Goal: Task Accomplishment & Management: Manage account settings

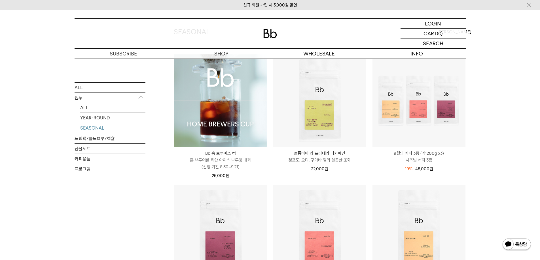
scroll to position [57, 0]
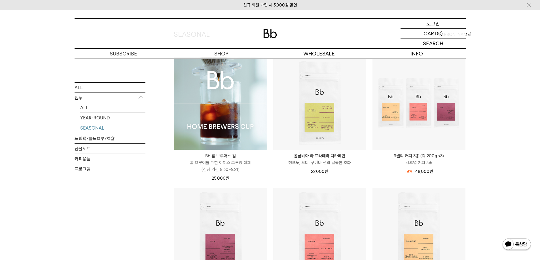
click at [435, 22] on p "로그인" at bounding box center [433, 24] width 14 height 10
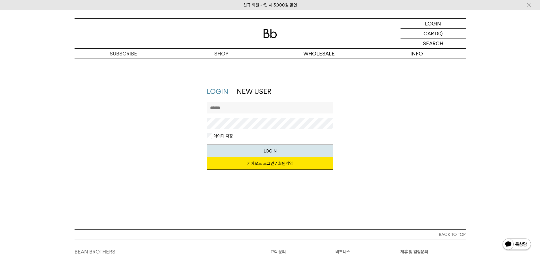
click at [282, 165] on link "카카오로 로그인 / 회원가입" at bounding box center [270, 164] width 127 height 12
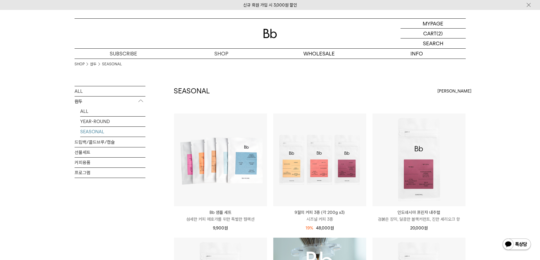
click at [436, 33] on p "장바구니" at bounding box center [430, 34] width 18 height 10
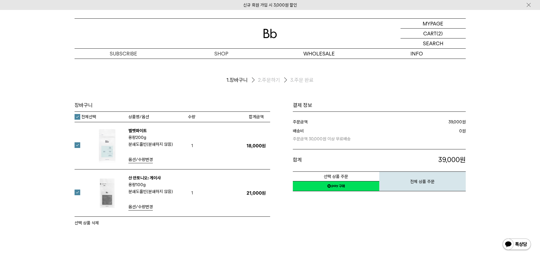
click at [111, 190] on img at bounding box center [107, 193] width 37 height 37
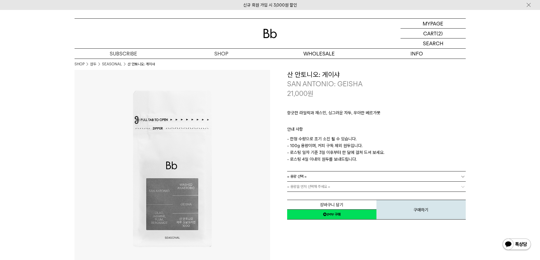
click at [307, 175] on link "= 용량 선택 =" at bounding box center [376, 177] width 179 height 10
click at [307, 186] on li "100g" at bounding box center [379, 187] width 173 height 10
click at [314, 185] on link "= 분쇄도 선택 =" at bounding box center [376, 187] width 179 height 10
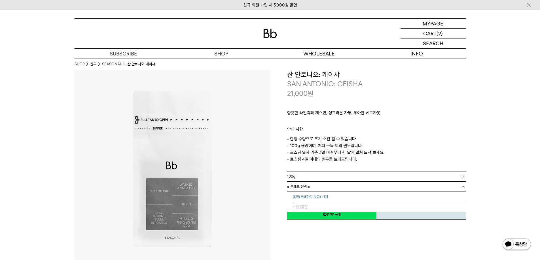
click at [309, 197] on li "홀빈(분쇄하지 않음) : 1개" at bounding box center [379, 197] width 173 height 10
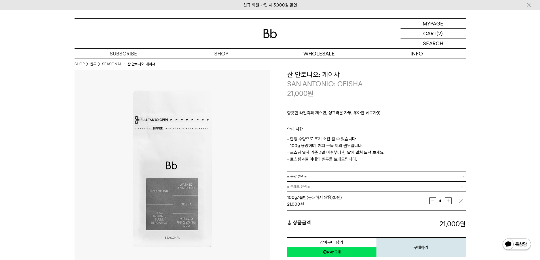
click at [277, 200] on div "**********" at bounding box center [368, 164] width 196 height 188
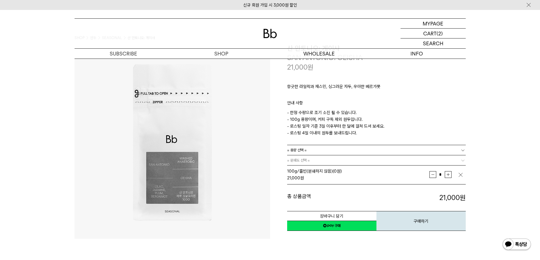
drag, startPoint x: 324, startPoint y: 187, endPoint x: 333, endPoint y: 124, distance: 63.5
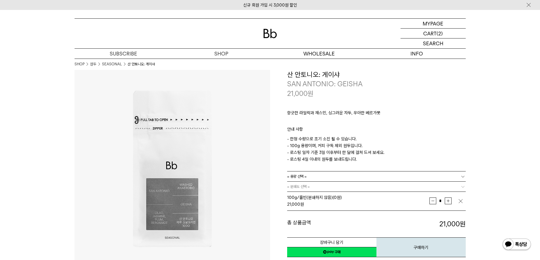
click at [406, 113] on p "향긋한 라일락과 재스민, 싱그러운 자두, 우아한 베르가못" at bounding box center [376, 115] width 179 height 10
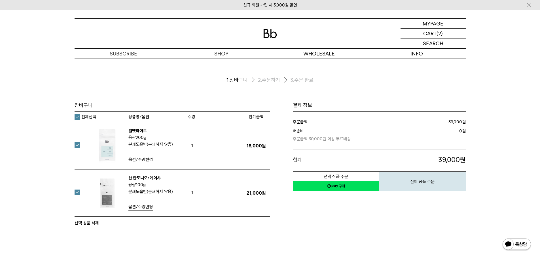
click at [76, 193] on label at bounding box center [81, 193] width 12 height 6
click at [82, 222] on button "선택 상품 삭제" at bounding box center [87, 223] width 24 height 7
click at [437, 22] on p "마이페이지" at bounding box center [433, 24] width 23 height 10
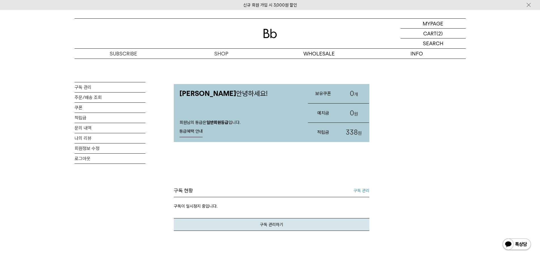
click at [431, 123] on div "MY PAGE 구독 관리 주문/배송 조회 쿠폰 적립금 문의 내역 나의 리뷰 회원정보 수정 로그아웃 [PERSON_NAME] 안녕하세요! 회원님…" at bounding box center [270, 244] width 391 height 370
click at [356, 192] on link "구독 관리" at bounding box center [361, 191] width 16 height 7
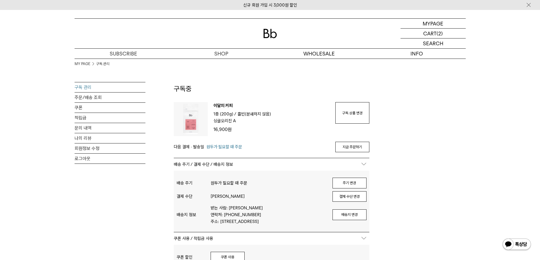
click at [484, 181] on div "MY PAGE 구독 관리 구독 관리 주문/배송 조회 쿠폰 적립금 문의 내역 나의 리뷰 회원정보 수정 로그아웃 구독중 구독 번호 : 49654 …" at bounding box center [270, 252] width 540 height 387
click at [451, 137] on div "MY PAGE 구독 관리 구독 관리 주문/배송 조회 쿠폰 적립금 문의 내역 나의 리뷰 회원정보 수정 로그아웃 구독중 구독 번호 : 49654 …" at bounding box center [270, 252] width 391 height 387
click at [346, 113] on link "구독 상품 변경" at bounding box center [352, 113] width 34 height 22
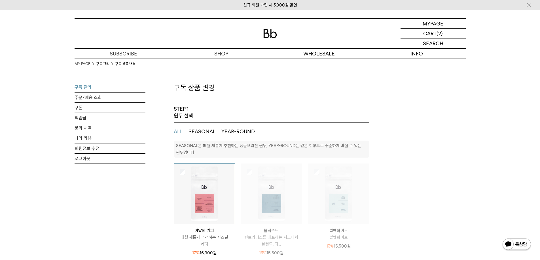
select select "**"
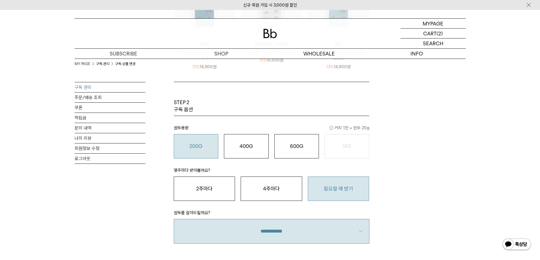
scroll to position [397, 0]
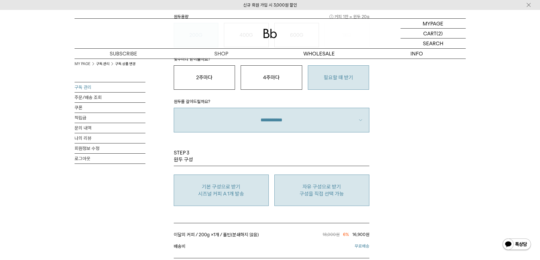
click at [339, 191] on p "구성을 직접 선택 가능" at bounding box center [321, 194] width 89 height 7
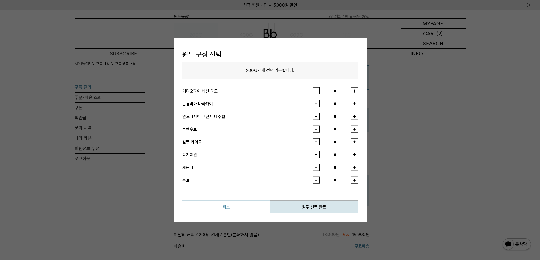
click at [219, 210] on button "취소" at bounding box center [226, 207] width 88 height 13
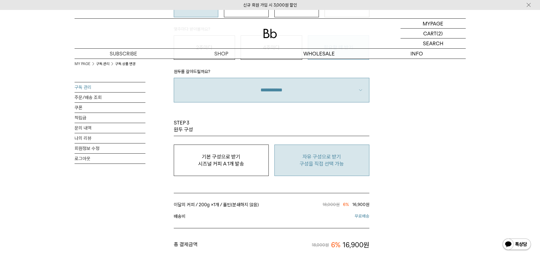
scroll to position [425, 0]
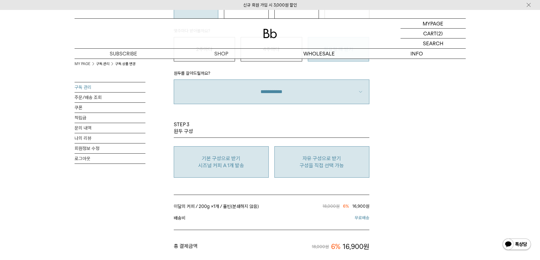
click at [258, 162] on p "기본 구성으로 받기" at bounding box center [221, 158] width 89 height 7
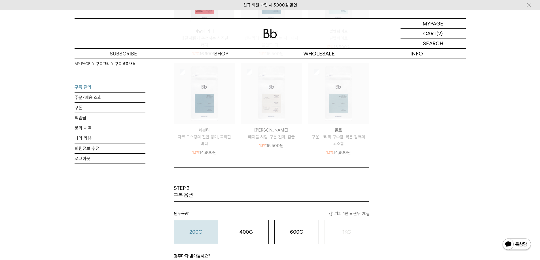
scroll to position [198, 0]
click at [263, 228] on button "400G 31,000 원" at bounding box center [246, 233] width 45 height 24
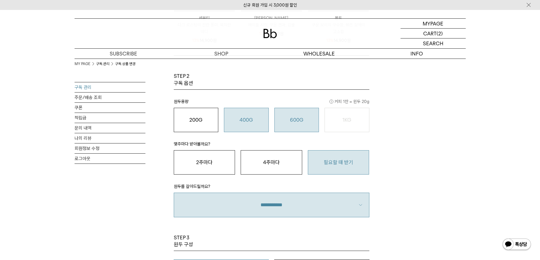
click at [294, 126] on button "600G 43,000 원" at bounding box center [296, 120] width 45 height 24
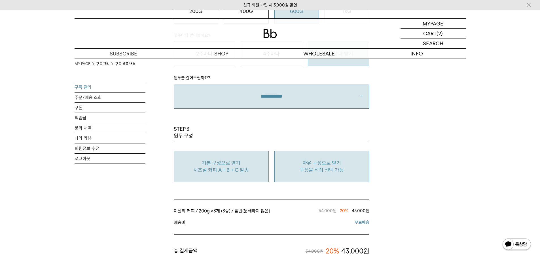
scroll to position [425, 0]
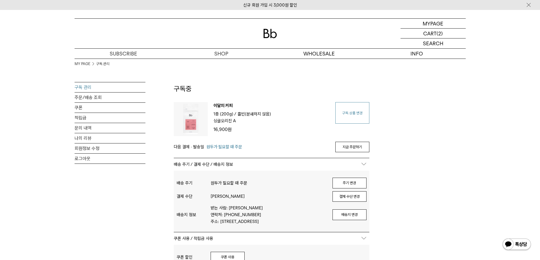
click at [362, 111] on link "구독 상품 변경" at bounding box center [352, 113] width 34 height 22
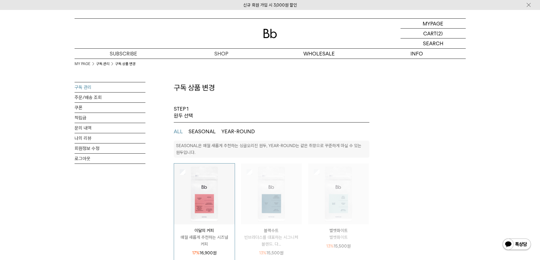
select select "**"
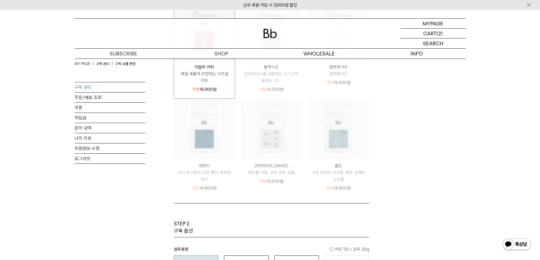
scroll to position [283, 0]
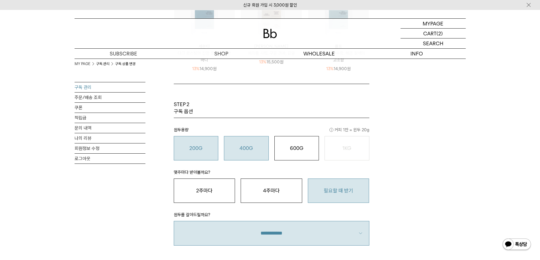
click at [251, 155] on button "400G 31,000 원" at bounding box center [246, 148] width 45 height 24
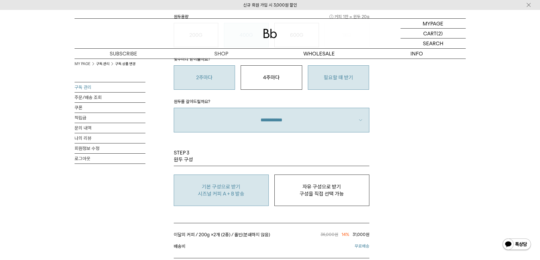
scroll to position [368, 0]
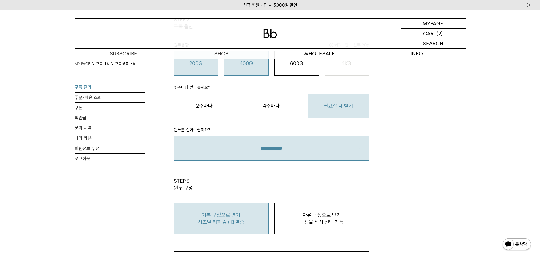
click at [201, 71] on button "200G 16,900 원" at bounding box center [196, 63] width 45 height 24
click at [249, 71] on button "400G 31,000 원" at bounding box center [246, 63] width 45 height 24
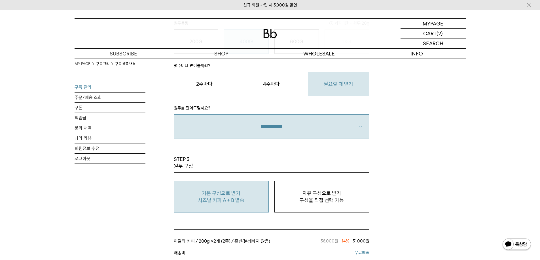
scroll to position [425, 0]
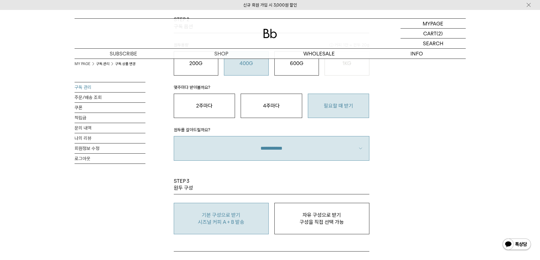
scroll to position [340, 0]
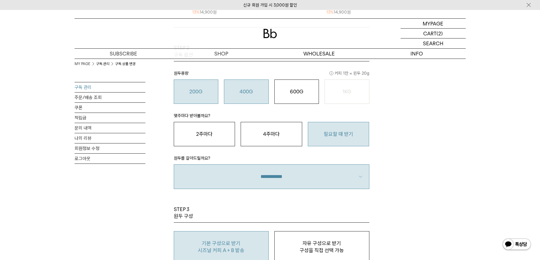
click at [193, 99] on button "200G 16,900 원" at bounding box center [196, 92] width 45 height 24
click at [224, 94] on button "400G 31,000 원" at bounding box center [246, 92] width 45 height 24
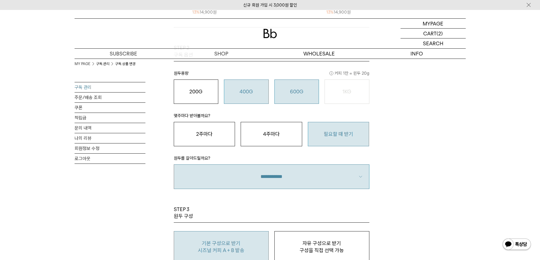
click at [298, 104] on button "600G 43,000 원" at bounding box center [296, 92] width 45 height 24
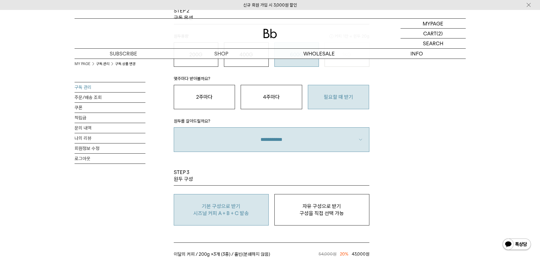
scroll to position [453, 0]
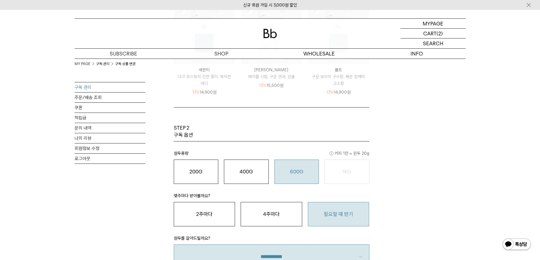
scroll to position [255, 0]
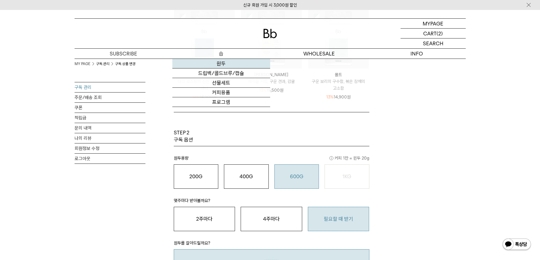
click at [226, 62] on link "원두" at bounding box center [221, 64] width 98 height 10
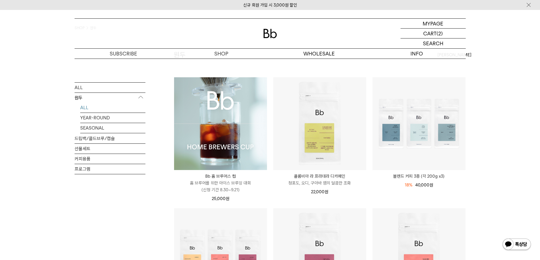
scroll to position [85, 0]
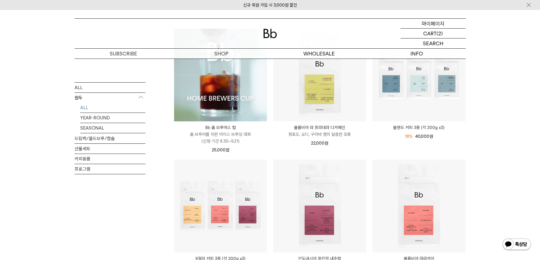
click at [432, 24] on p "마이페이지" at bounding box center [433, 24] width 23 height 10
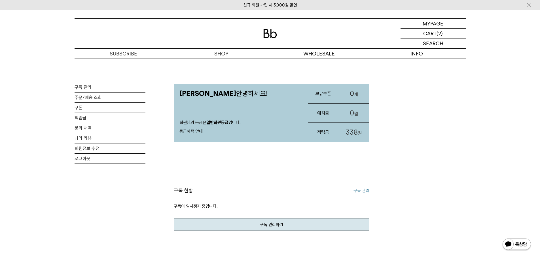
click at [360, 190] on link "구독 관리" at bounding box center [361, 191] width 16 height 7
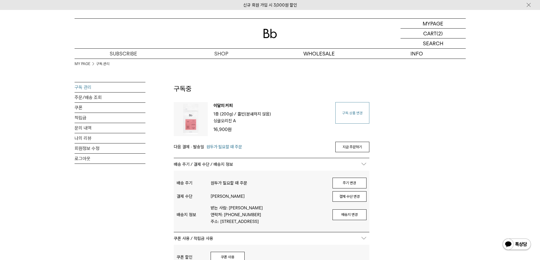
click at [353, 111] on link "구독 상품 변경" at bounding box center [352, 113] width 34 height 22
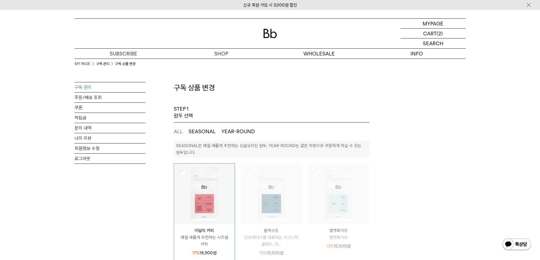
select select "**"
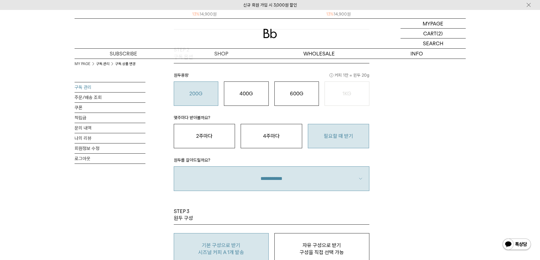
scroll to position [368, 0]
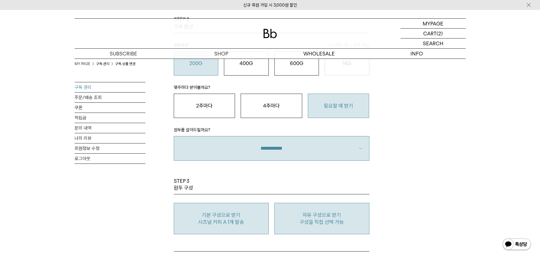
click at [331, 218] on p "자유 구성으로 받기" at bounding box center [321, 215] width 89 height 7
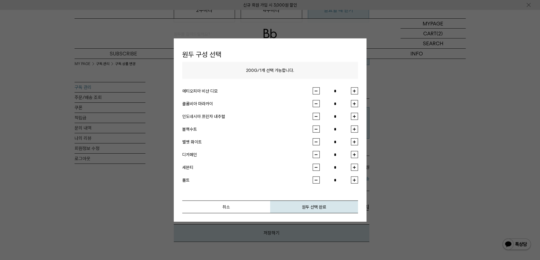
scroll to position [482, 0]
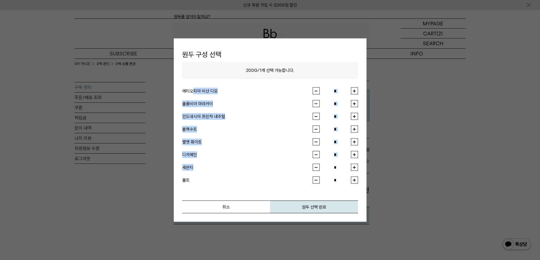
drag, startPoint x: 193, startPoint y: 88, endPoint x: 196, endPoint y: 175, distance: 86.2
click at [196, 175] on ul "에티오피아 비샨 디모 * 콜롬비아 마라카이 * 인도네시아 프린자 내추럴 * 블랙수트 * * * * *" at bounding box center [270, 131] width 176 height 105
click at [205, 201] on button "취소" at bounding box center [226, 207] width 88 height 13
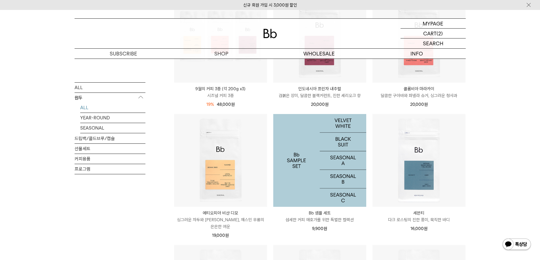
scroll to position [227, 0]
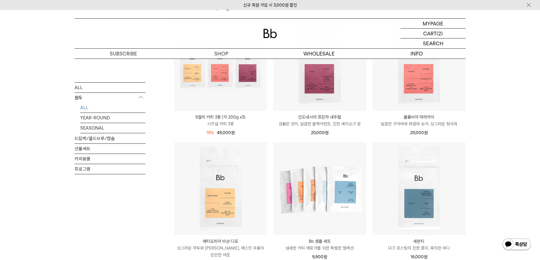
click at [493, 161] on div "SHOP 원두 ALL 원두 ALL YEAR-ROUND SEASONAL 드립백/콜드브루/캡슐 선물세트 커피용품 프로그램 원두 [PERSON_NA…" at bounding box center [270, 205] width 540 height 747
click at [490, 183] on div "SHOP 원두 ALL 원두 ALL YEAR-ROUND SEASONAL 드립백/콜드브루/캡슐 선물세트 커피용품 프로그램 원두 [PERSON_NA…" at bounding box center [270, 205] width 540 height 747
click at [473, 147] on div "SHOP 원두 ALL 원두 ALL YEAR-ROUND SEASONAL 드립백/콜드브루/캡슐 선물세트 커피용품 프로그램 원두" at bounding box center [270, 205] width 408 height 747
click at [474, 156] on div "SHOP 원두 ALL 원두 ALL YEAR-ROUND SEASONAL 드립백/콜드브루/캡슐 선물세트 커피용품 프로그램 원두" at bounding box center [270, 205] width 408 height 747
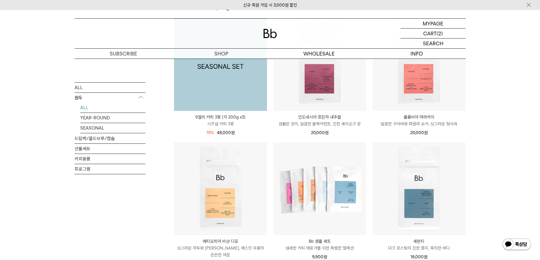
click at [236, 93] on img at bounding box center [220, 64] width 93 height 93
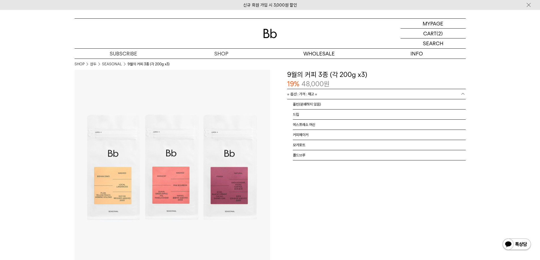
click at [409, 95] on link "= 옵션 : 가격 : 재고 =" at bounding box center [376, 94] width 179 height 10
click at [415, 77] on h3 "9월의 커피 3종 (각 200g x3)" at bounding box center [376, 75] width 179 height 10
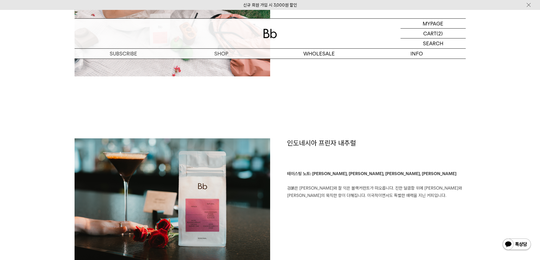
scroll to position [907, 0]
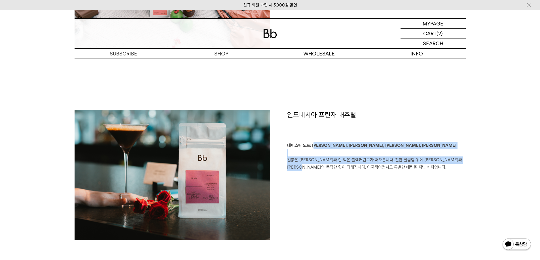
drag, startPoint x: 315, startPoint y: 145, endPoint x: 328, endPoint y: 165, distance: 23.7
click at [328, 165] on p "테이스팅 노트: 장미, 블랙커런트, 카카오, 셰리오크 검붉은 장미와 잘 익은 블랙커런트가 떠오릅니다. 진한 달콤함 위에 카카오와 셰리오크의 묵…" at bounding box center [376, 156] width 179 height 29
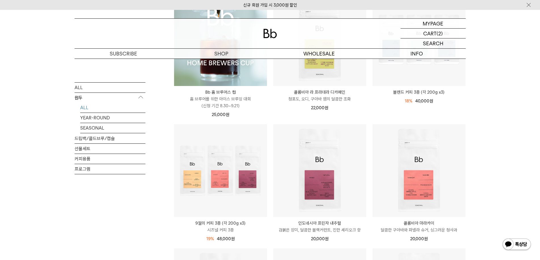
scroll to position [85, 0]
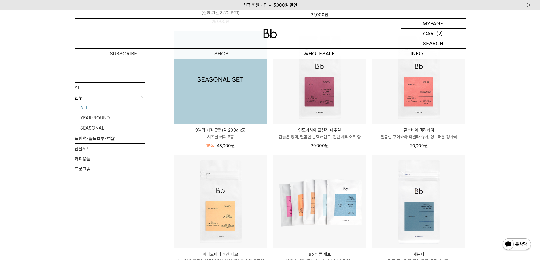
scroll to position [227, 0]
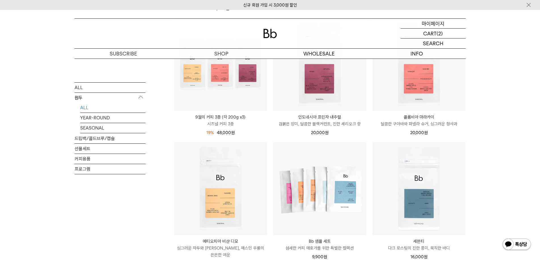
click at [436, 22] on p "마이페이지" at bounding box center [433, 24] width 23 height 10
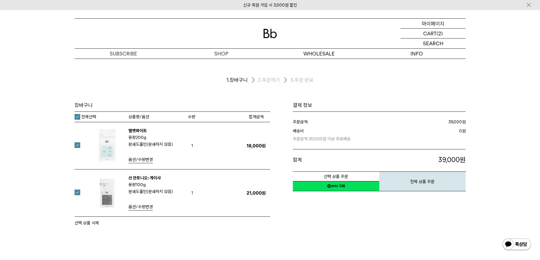
click at [433, 24] on p "마이페이지" at bounding box center [433, 24] width 23 height 10
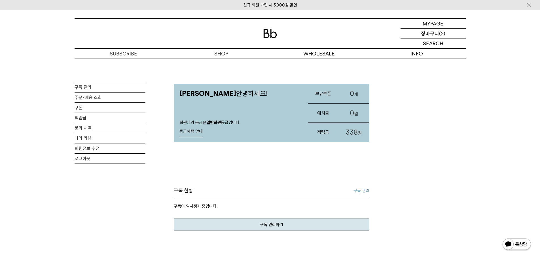
click at [435, 36] on p "장바구니" at bounding box center [430, 34] width 18 height 10
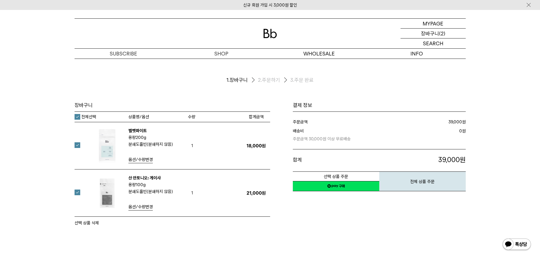
click at [441, 31] on p "(2)" at bounding box center [442, 34] width 6 height 10
click at [441, 25] on p "마이페이지" at bounding box center [433, 24] width 23 height 10
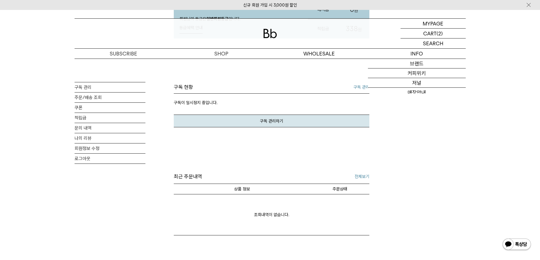
scroll to position [113, 0]
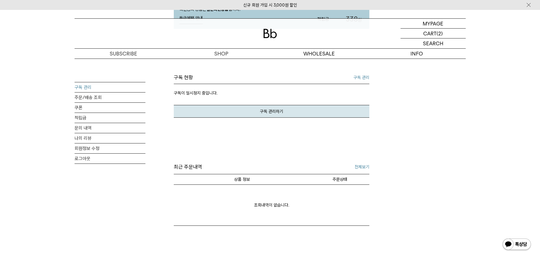
click at [111, 85] on link "구독 관리" at bounding box center [110, 87] width 71 height 10
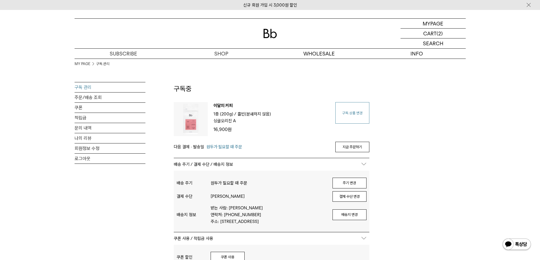
click at [366, 107] on link "구독 상품 변경" at bounding box center [352, 113] width 34 height 22
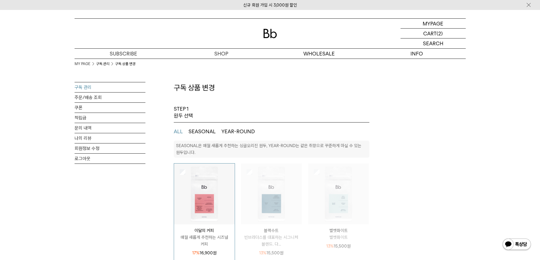
select select "**"
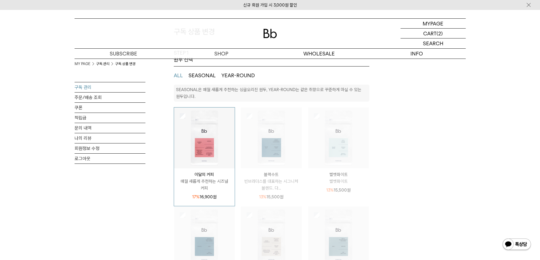
scroll to position [57, 0]
click at [211, 143] on img at bounding box center [204, 137] width 61 height 61
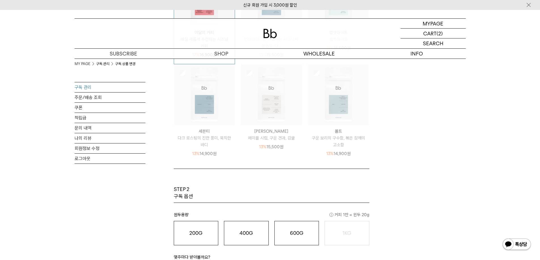
scroll to position [227, 0]
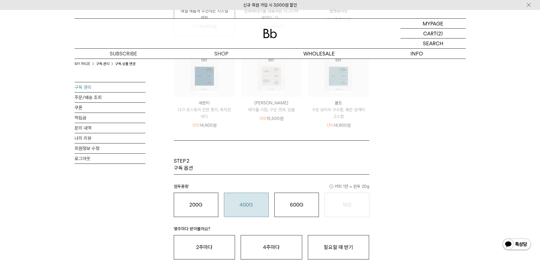
click at [231, 205] on div "400G 31,000 원" at bounding box center [246, 205] width 39 height 7
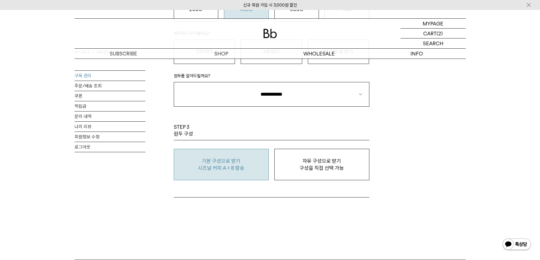
scroll to position [425, 0]
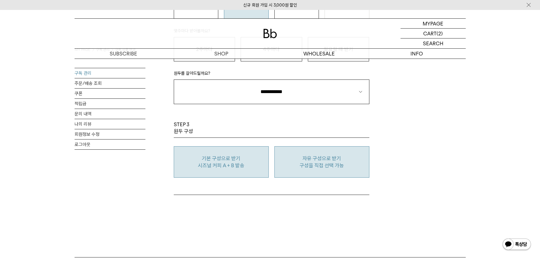
click at [300, 175] on button "자유 구성으로 받기 구성을 직접 선택 가능" at bounding box center [321, 161] width 95 height 31
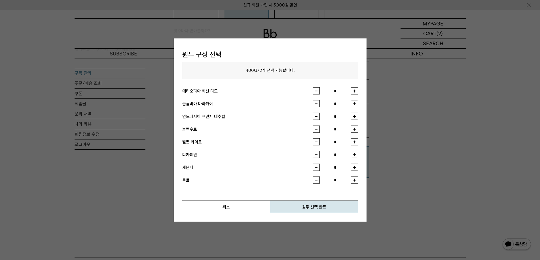
click at [356, 92] on button "button" at bounding box center [354, 91] width 7 height 7
type input "*"
click at [356, 105] on button "button" at bounding box center [354, 103] width 7 height 7
drag, startPoint x: 317, startPoint y: 105, endPoint x: 329, endPoint y: 117, distance: 17.4
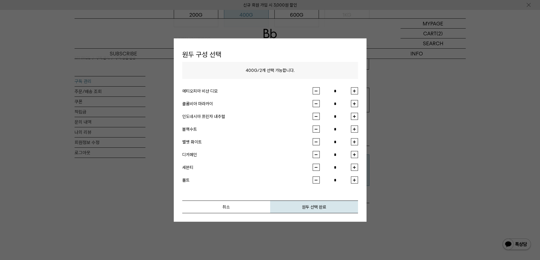
click at [317, 105] on button "button" at bounding box center [316, 103] width 7 height 7
type input "*"
click at [352, 118] on button "button" at bounding box center [354, 116] width 7 height 7
type input "*"
click at [300, 207] on button "원두 선택 완료" at bounding box center [314, 207] width 88 height 13
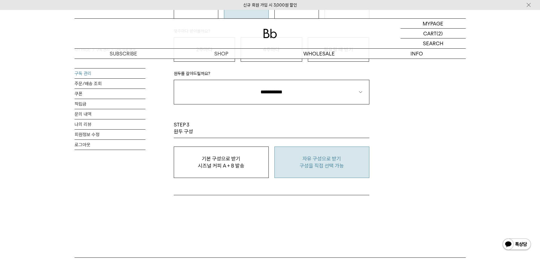
scroll to position [425, 0]
click at [332, 195] on div "이달의 커피 / 200g × 2개 (2종) / 홀빈(분쇄하지 않음) / 구독 주기 36,000원 14% 31,000원 이달의 커피 / 200g…" at bounding box center [272, 198] width 196 height 6
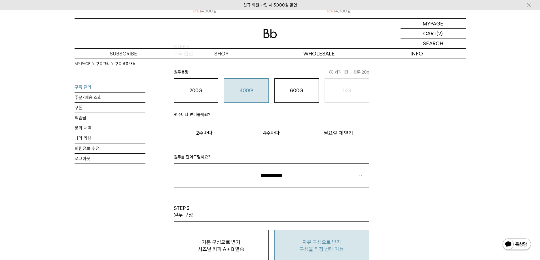
scroll to position [340, 0]
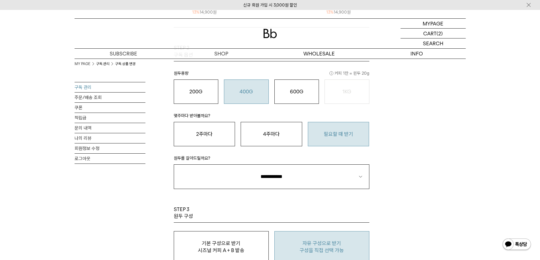
click at [353, 143] on button "필요할 때 받기" at bounding box center [338, 134] width 61 height 24
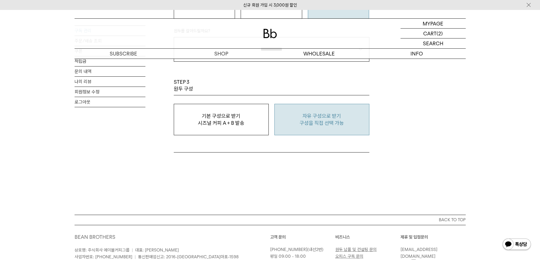
scroll to position [397, 0]
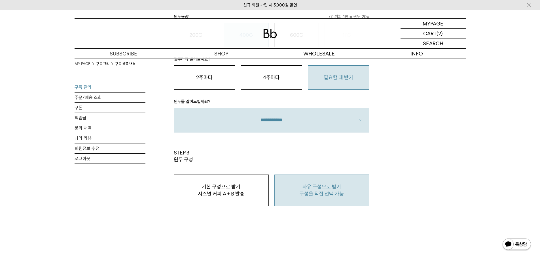
click at [359, 127] on select "**********" at bounding box center [272, 120] width 196 height 24
click at [174, 108] on select "**********" at bounding box center [272, 120] width 196 height 24
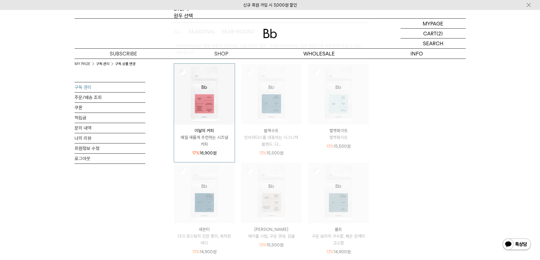
scroll to position [113, 0]
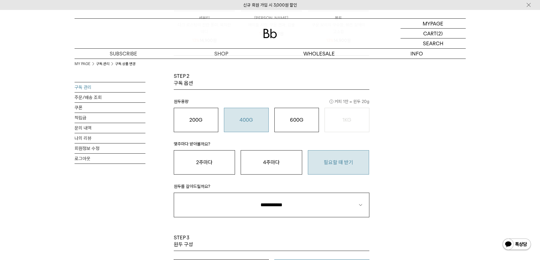
click at [446, 154] on div "MY PAGE 구독 관리 구독 상품 변경 구독 관리 주문/배송 조회 쿠폰 적립금 문의 내역 나의 리뷰 회원정보 수정 로그아웃 구독 상품 변경 …" at bounding box center [270, 30] width 391 height 567
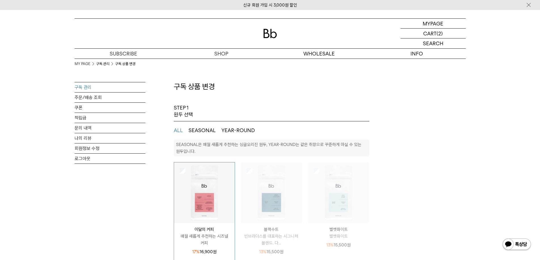
scroll to position [0, 0]
click at [112, 86] on link "구독 관리" at bounding box center [110, 87] width 71 height 10
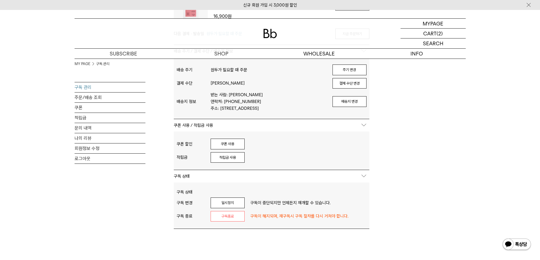
scroll to position [28, 0]
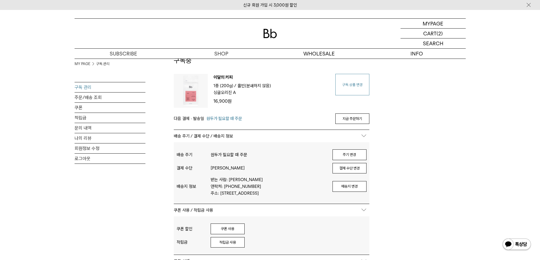
click at [358, 87] on link "구독 상품 변경" at bounding box center [352, 85] width 34 height 22
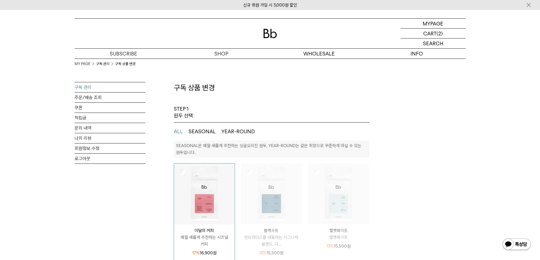
select select "**"
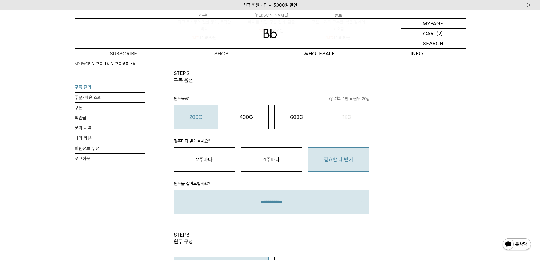
scroll to position [312, 0]
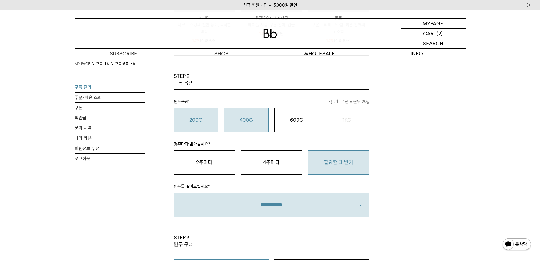
click at [257, 118] on div "400G 31,000 원" at bounding box center [246, 120] width 39 height 7
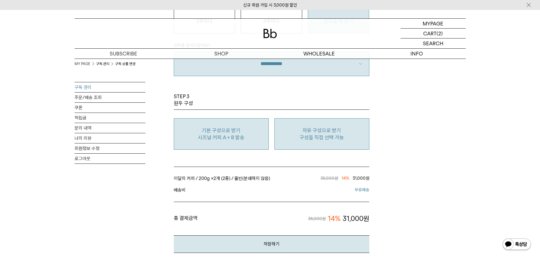
scroll to position [453, 0]
click at [315, 139] on p "구성을 직접 선택 가능" at bounding box center [321, 137] width 89 height 7
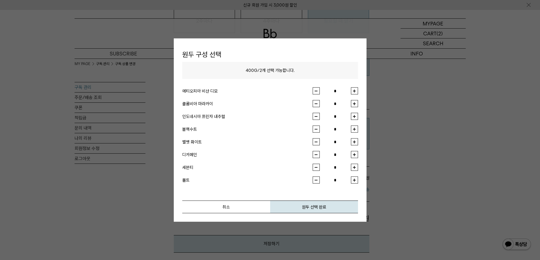
click at [356, 91] on button "button" at bounding box center [354, 91] width 7 height 7
type input "*"
click at [356, 104] on button "button" at bounding box center [354, 103] width 7 height 7
click at [317, 104] on button "button" at bounding box center [316, 103] width 7 height 7
click at [354, 103] on button "button" at bounding box center [354, 103] width 7 height 7
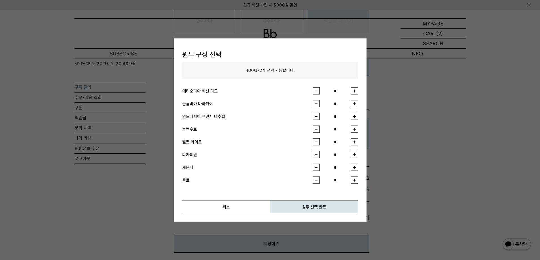
type input "*"
click at [322, 209] on button "원두 선택 완료" at bounding box center [314, 207] width 88 height 13
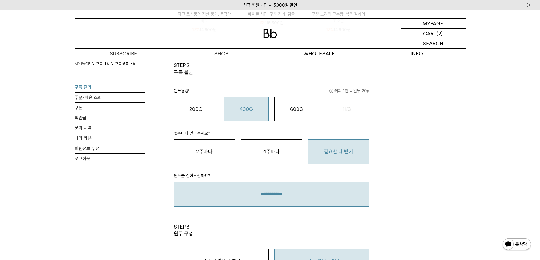
scroll to position [312, 0]
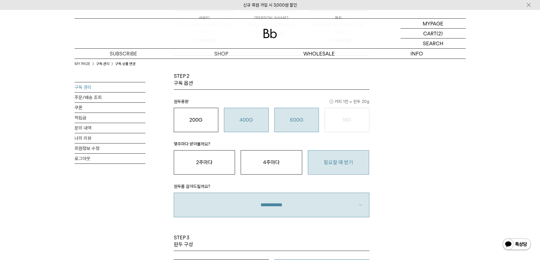
click at [296, 124] on button "600G 43,000 원" at bounding box center [296, 120] width 45 height 24
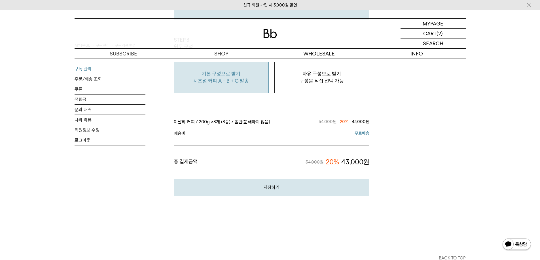
scroll to position [510, 0]
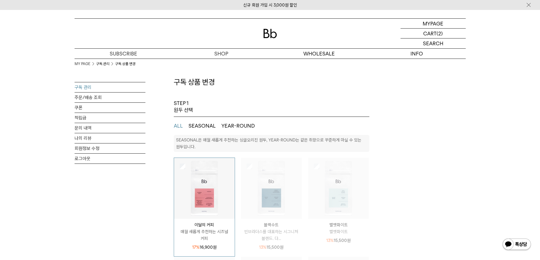
scroll to position [0, 0]
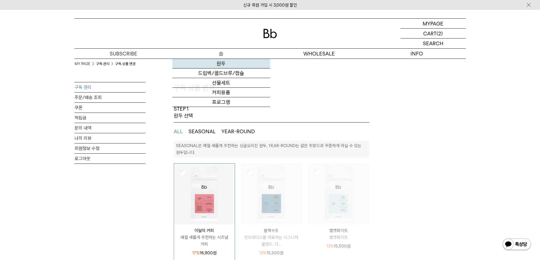
click at [224, 61] on link "원두" at bounding box center [221, 64] width 98 height 10
